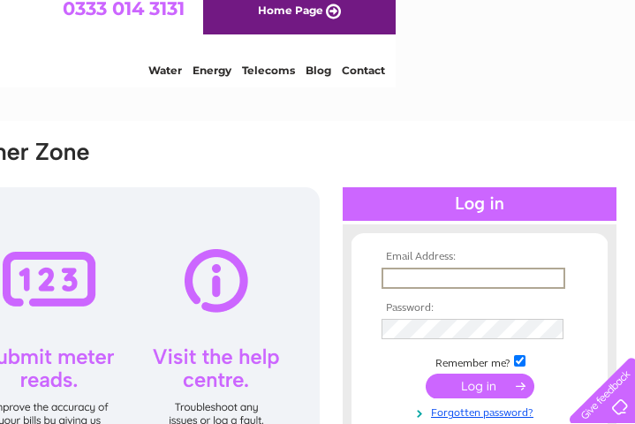
scroll to position [14, 239]
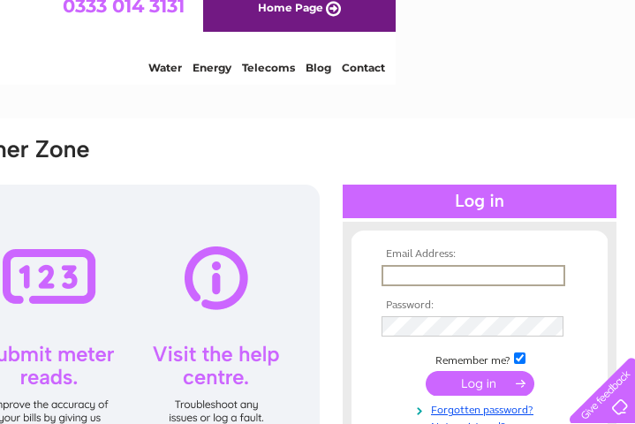
click at [412, 276] on input "text" at bounding box center [474, 275] width 184 height 21
type input "[EMAIL_ADDRESS][DOMAIN_NAME]"
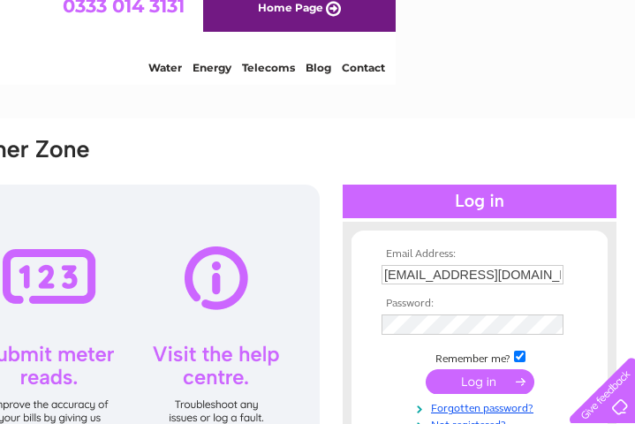
click at [480, 382] on input "submit" at bounding box center [480, 381] width 109 height 25
click at [474, 383] on input "submit" at bounding box center [480, 381] width 109 height 25
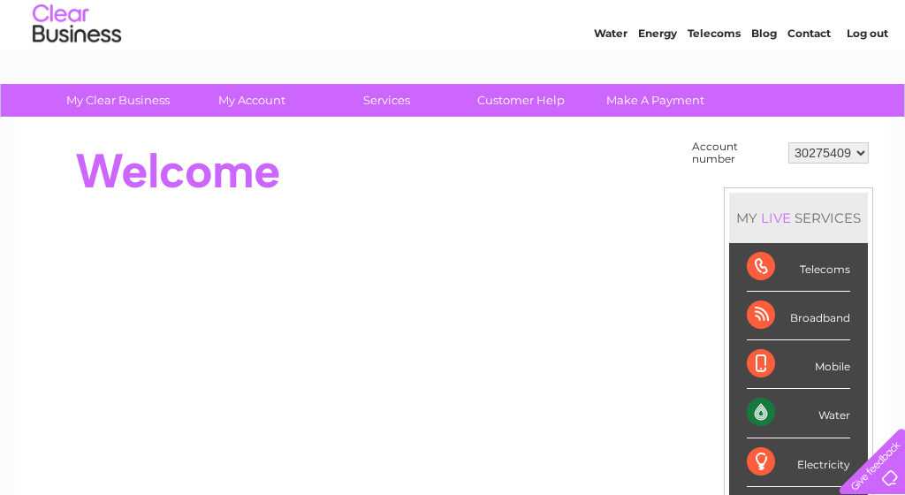
scroll to position [54, 0]
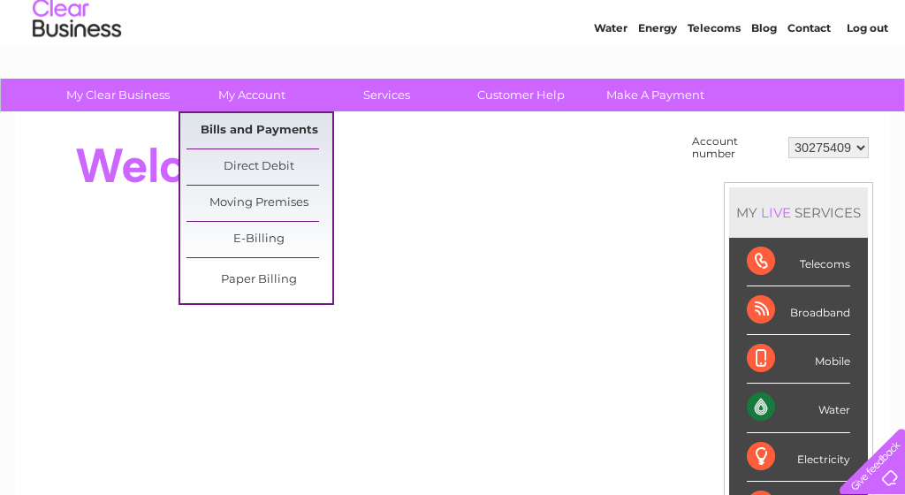
click at [240, 132] on link "Bills and Payments" at bounding box center [259, 130] width 146 height 35
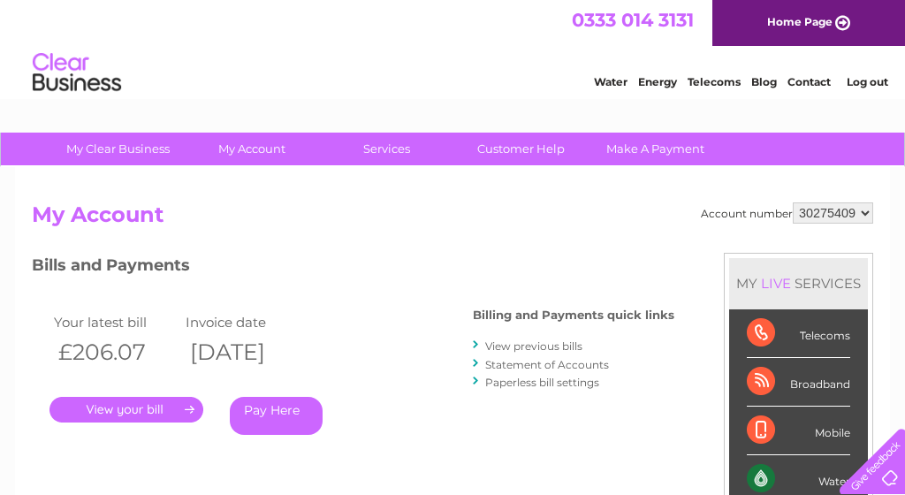
click at [133, 402] on link "." at bounding box center [126, 410] width 154 height 26
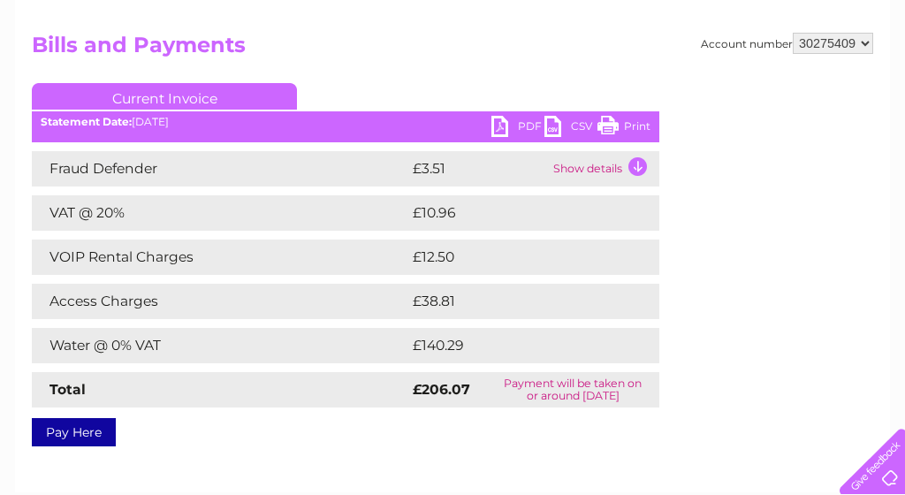
scroll to position [166, 0]
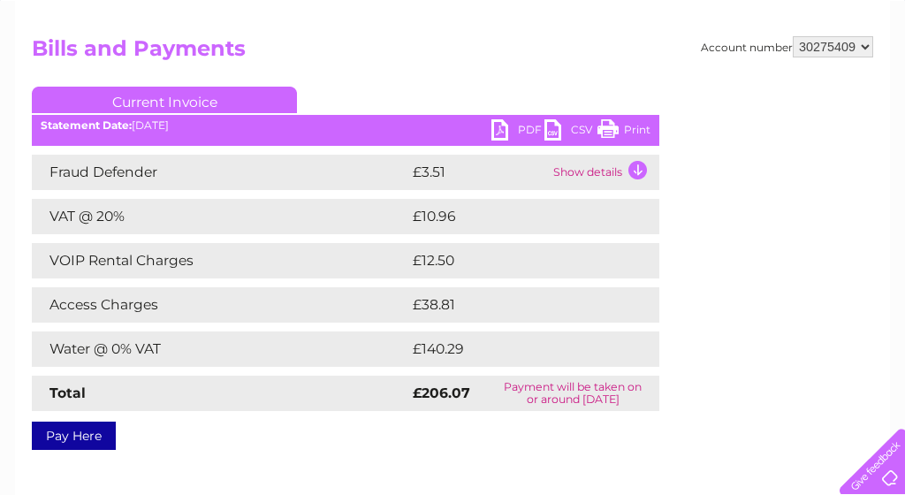
click at [520, 129] on link "PDF" at bounding box center [517, 132] width 53 height 26
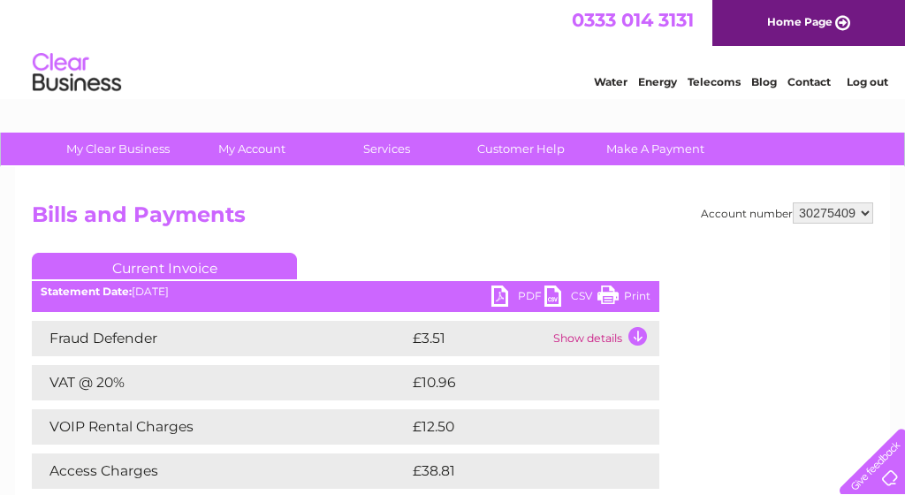
scroll to position [0, 0]
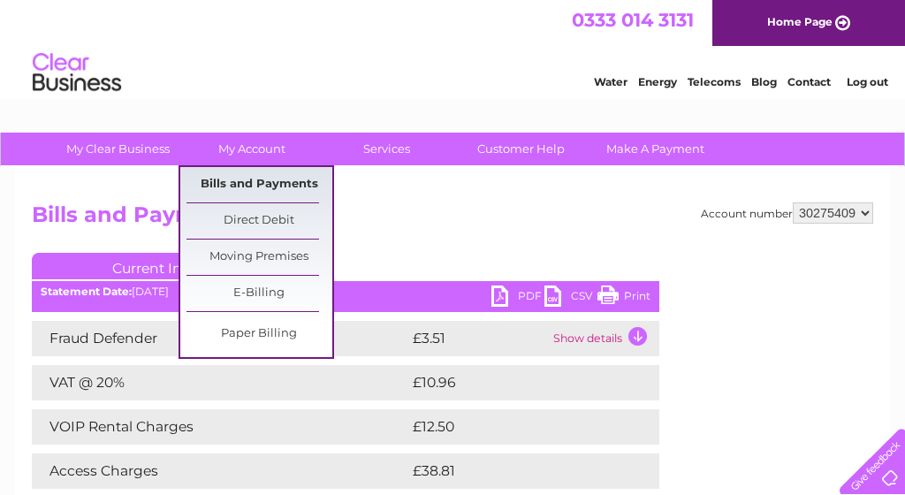
click at [265, 177] on link "Bills and Payments" at bounding box center [259, 184] width 146 height 35
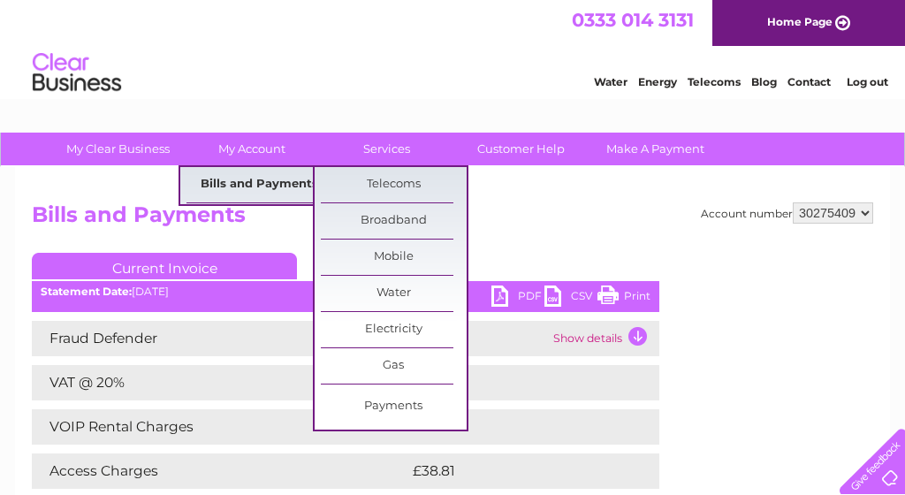
click at [257, 182] on link "Bills and Payments" at bounding box center [259, 184] width 146 height 35
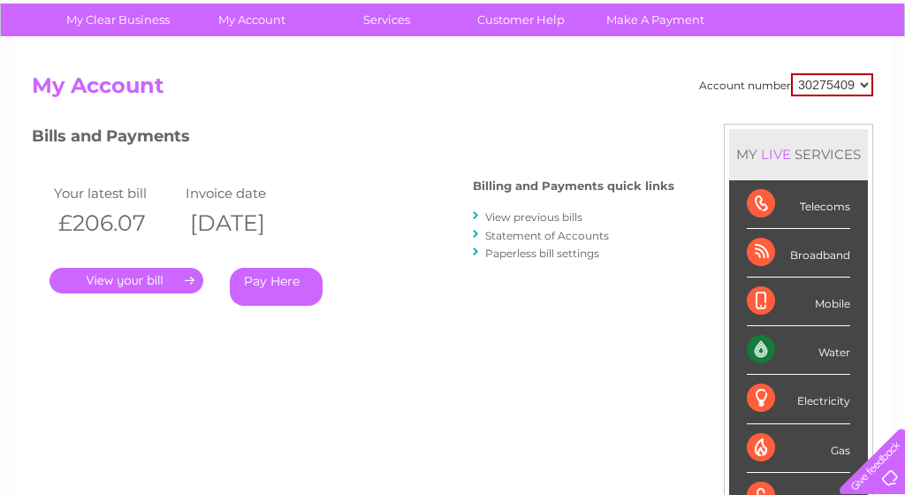
scroll to position [135, 0]
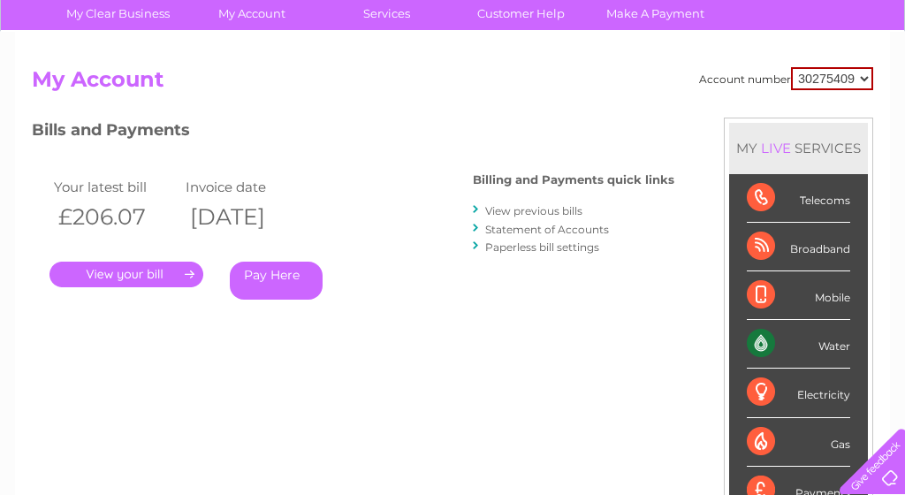
click at [550, 208] on link "View previous bills" at bounding box center [533, 210] width 97 height 13
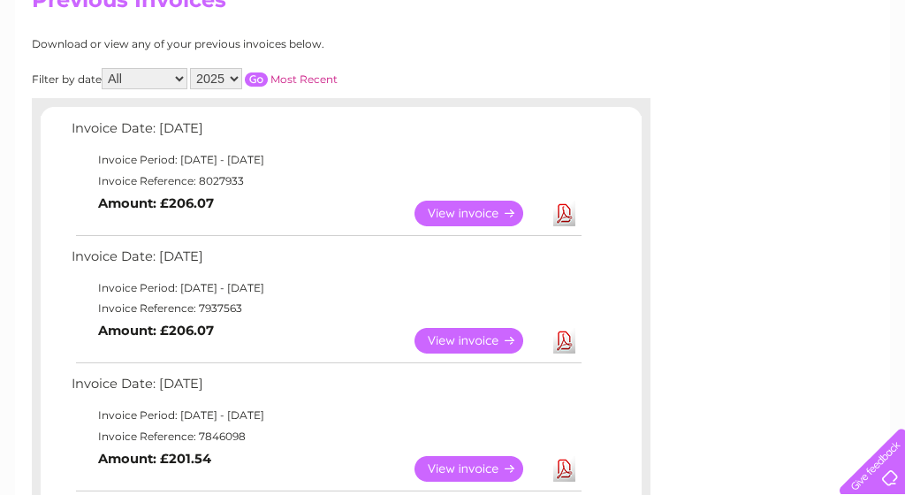
scroll to position [216, 0]
click at [467, 455] on link "View" at bounding box center [479, 468] width 130 height 26
click at [476, 330] on link "View" at bounding box center [479, 340] width 130 height 26
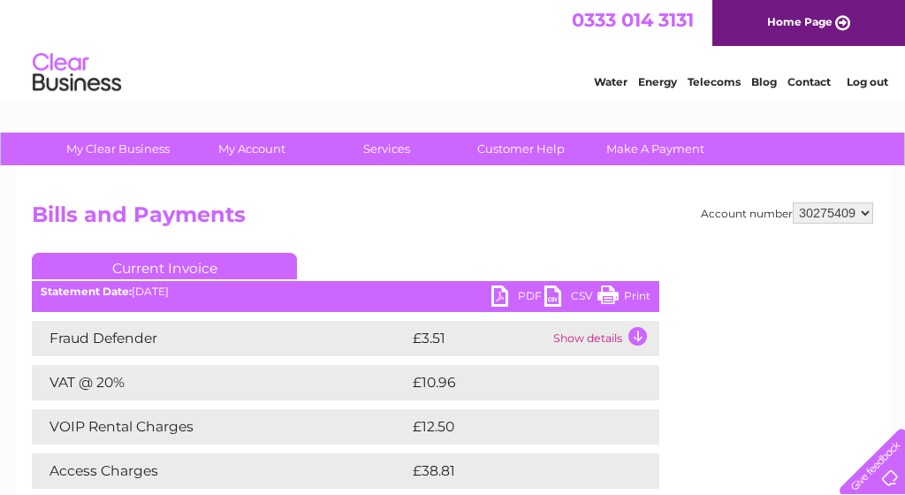
click at [529, 297] on link "PDF" at bounding box center [517, 298] width 53 height 26
click at [533, 294] on link "PDF" at bounding box center [517, 298] width 53 height 26
